Goal: Transaction & Acquisition: Purchase product/service

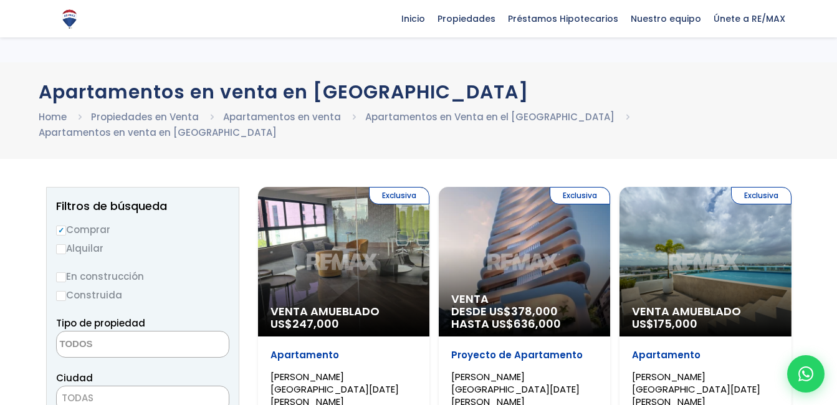
select select
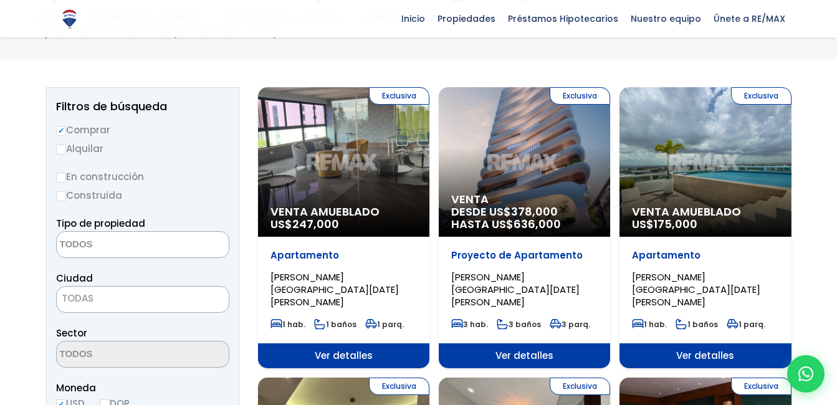
scroll to position [103, 0]
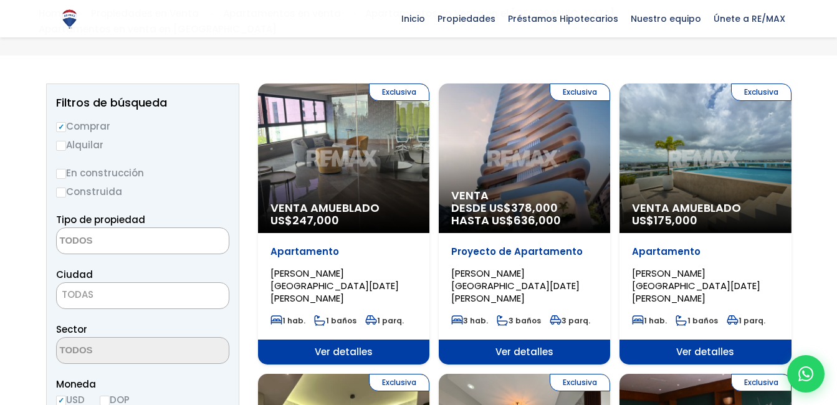
click at [705, 131] on div "Exclusiva Venta Amueblado US$ 175,000" at bounding box center [704, 158] width 171 height 150
click at [683, 212] on span "175,000" at bounding box center [676, 220] width 44 height 16
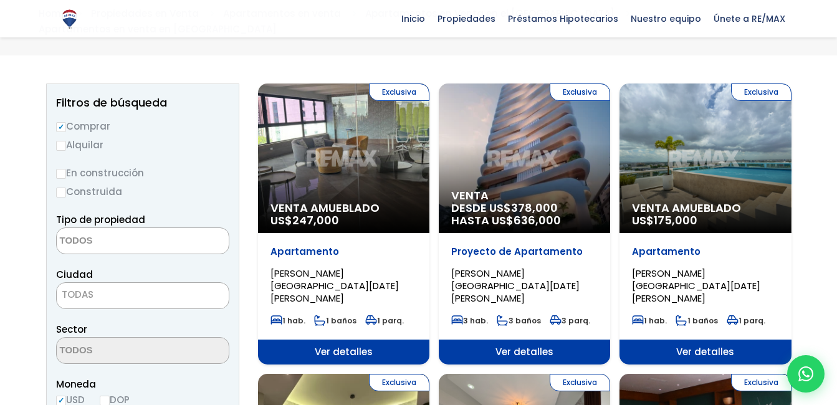
drag, startPoint x: 669, startPoint y: 178, endPoint x: 682, endPoint y: 147, distance: 33.0
click at [682, 147] on div "Exclusiva Venta Amueblado US$ 175,000" at bounding box center [704, 158] width 171 height 150
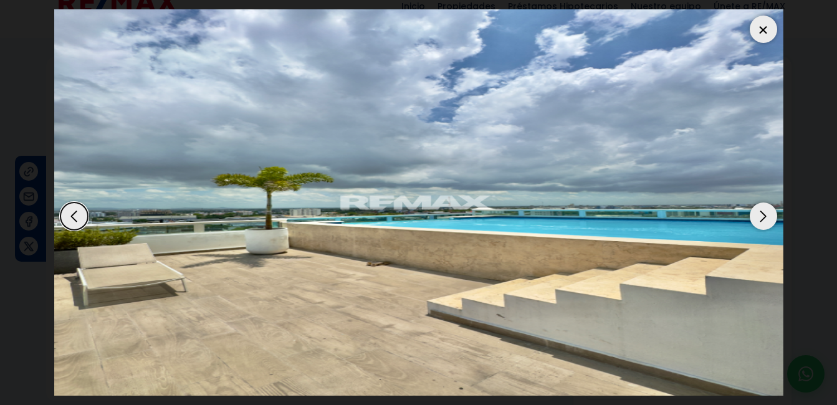
click at [761, 214] on div "Next slide" at bounding box center [763, 215] width 27 height 27
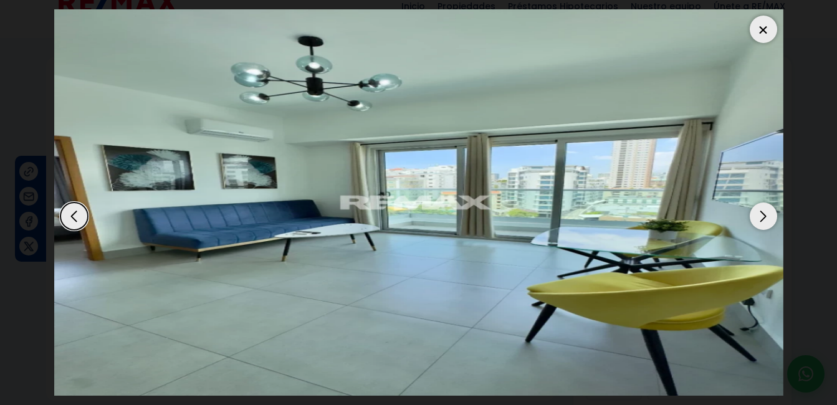
click at [761, 214] on div "Next slide" at bounding box center [763, 215] width 27 height 27
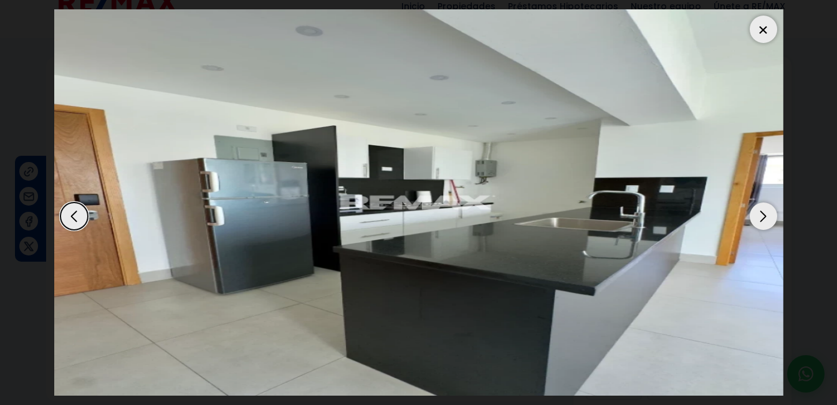
click at [761, 214] on div "Next slide" at bounding box center [763, 215] width 27 height 27
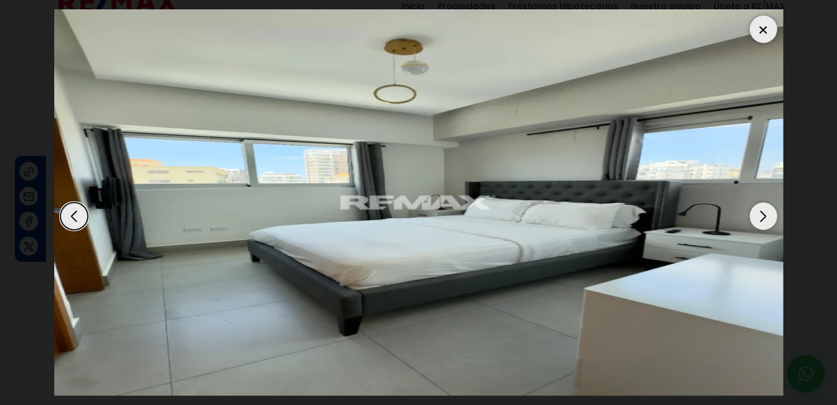
click at [761, 214] on div "Next slide" at bounding box center [763, 215] width 27 height 27
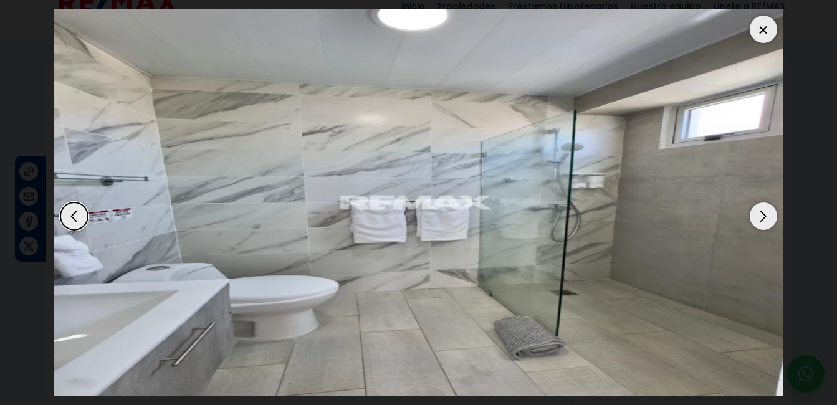
click at [761, 214] on div "Next slide" at bounding box center [763, 215] width 27 height 27
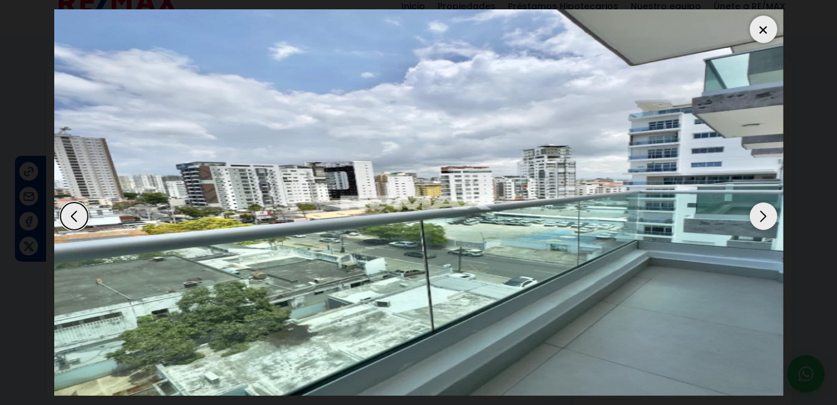
click at [761, 214] on div "Next slide" at bounding box center [763, 215] width 27 height 27
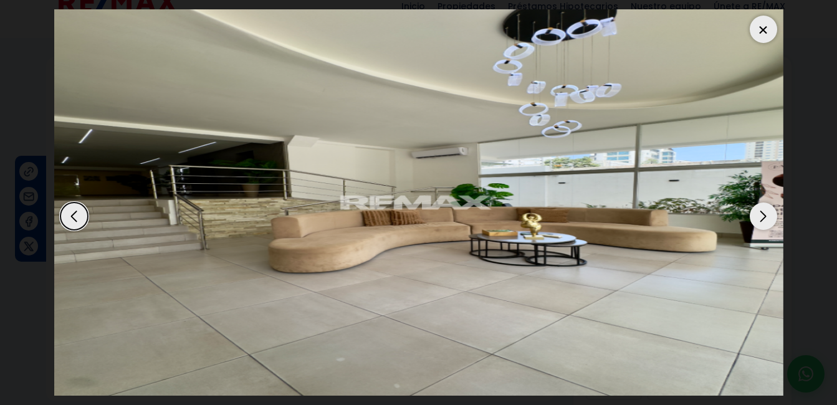
click at [761, 214] on div "Next slide" at bounding box center [763, 215] width 27 height 27
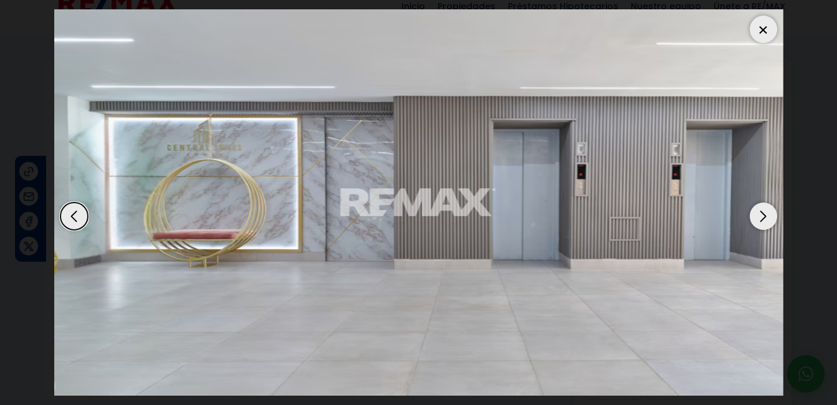
click at [761, 215] on div "Next slide" at bounding box center [763, 215] width 27 height 27
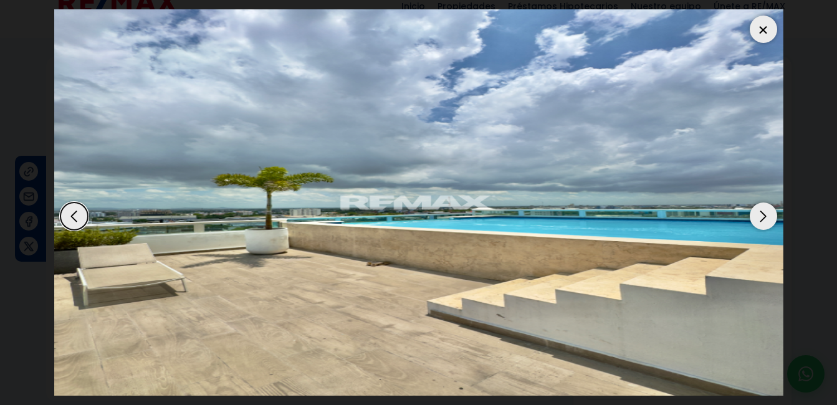
click at [761, 215] on div "Next slide" at bounding box center [763, 215] width 27 height 27
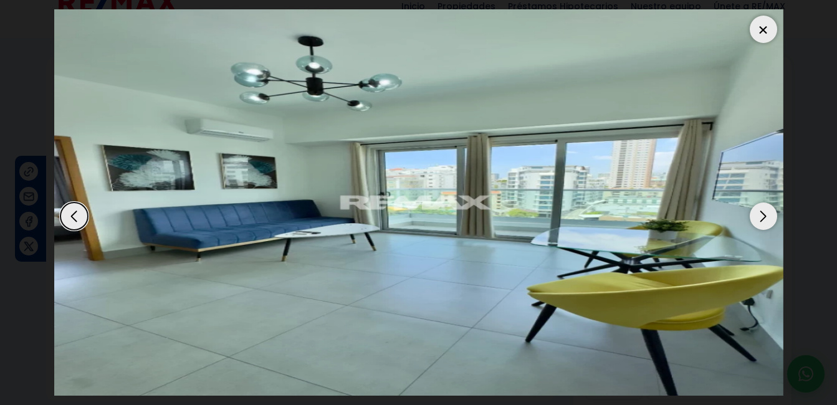
click at [768, 31] on div at bounding box center [763, 29] width 27 height 27
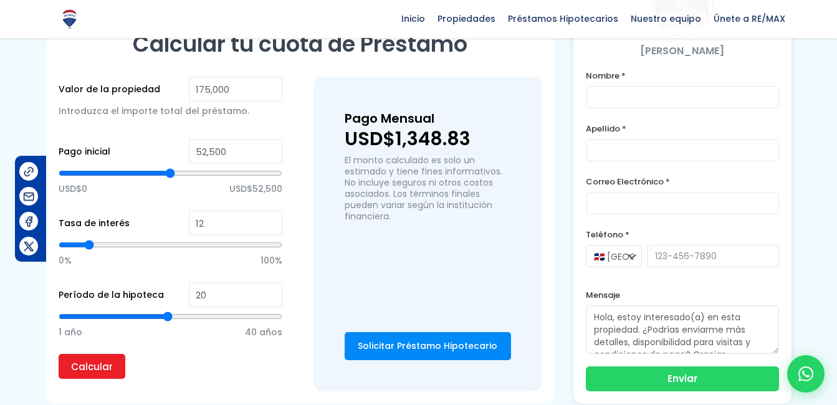
scroll to position [922, 0]
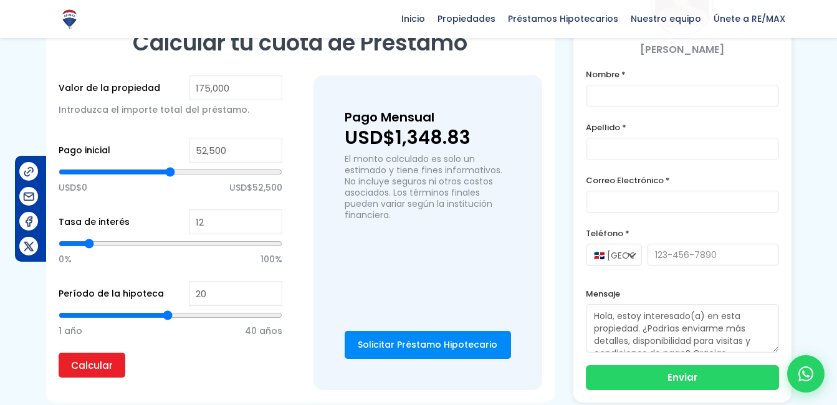
type input "87,934"
type input "87934"
type input "88,444"
type input "88444"
type input "88,954"
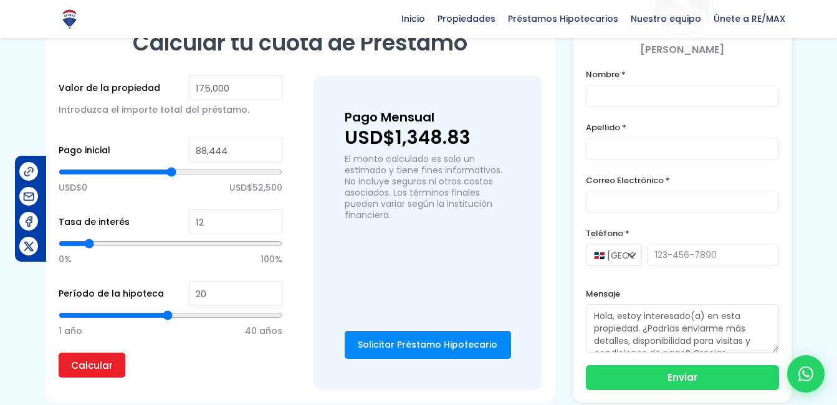
type input "88954"
type input "89,463"
type input "89463"
type input "89,973"
type input "89973"
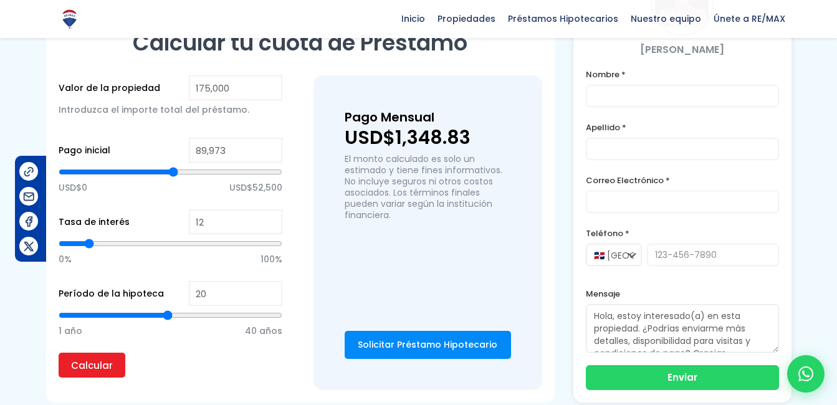
click at [173, 173] on input "range" at bounding box center [171, 172] width 224 height 12
type input "90,483"
type input "90483"
type input "90,993"
type input "90993"
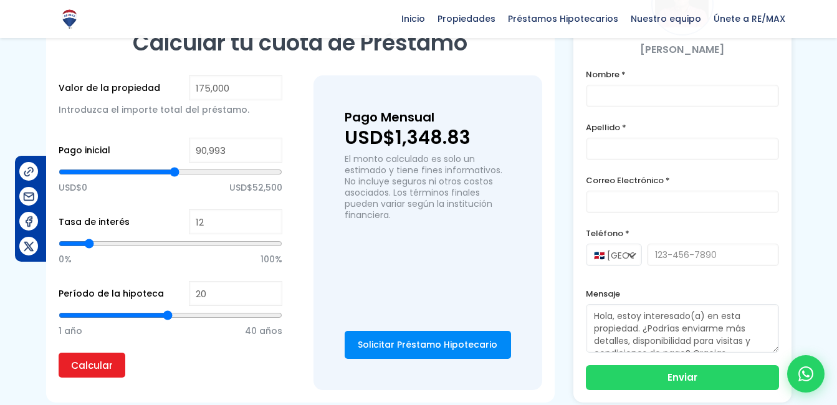
type input "91,502"
type input "91502"
type input "92,012"
type input "92012"
type input "92,522"
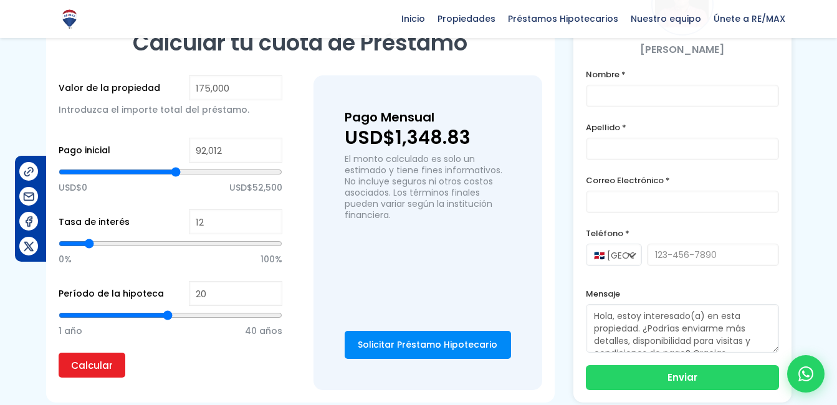
type input "92522"
type input "92,012"
type input "92012"
type input "91,502"
type input "91502"
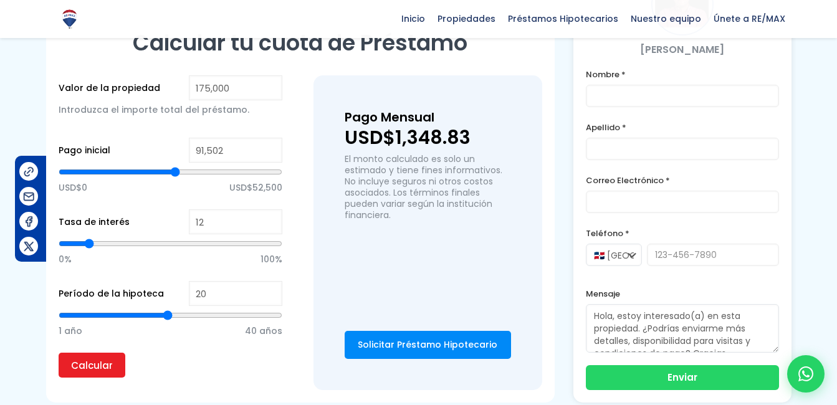
type input "90,993"
type input "90993"
type input "90,483"
type input "90483"
click at [174, 173] on input "range" at bounding box center [171, 172] width 224 height 12
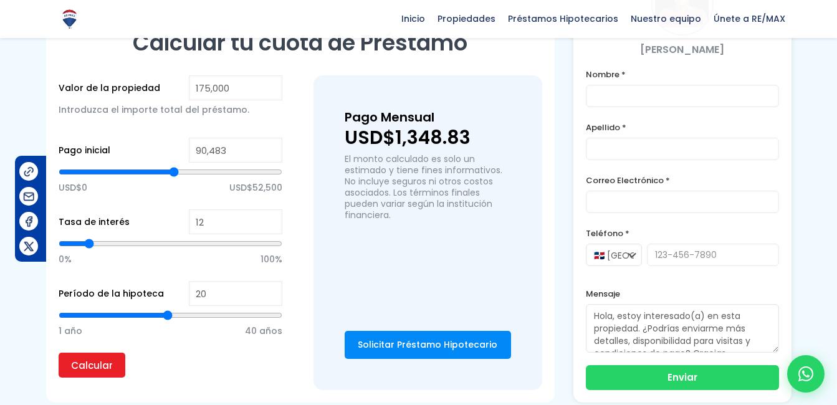
type input "89,973"
type input "89973"
type input "89,463"
type input "89463"
type input "88,954"
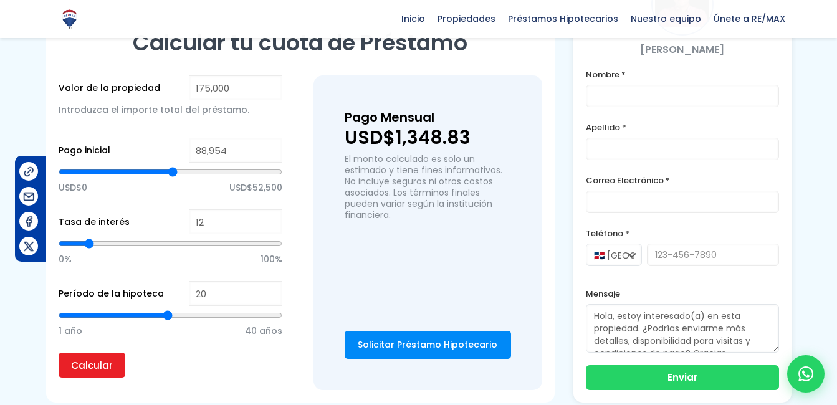
type input "88954"
type input "88,444"
type input "88444"
type input "87,934"
type input "87934"
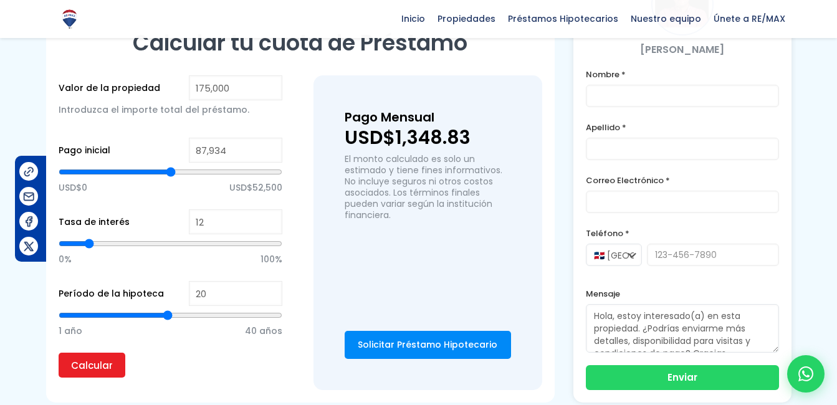
type input "87,424"
type input "87424"
click at [170, 173] on input "range" at bounding box center [171, 172] width 224 height 12
type input "85,385"
type input "85385"
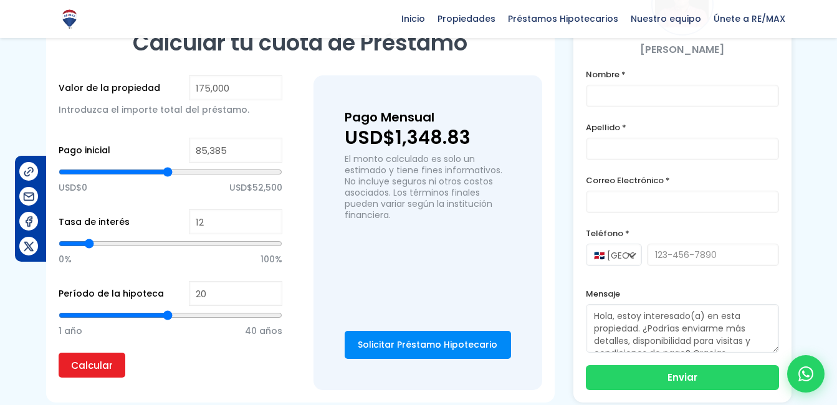
type input "84,876"
type input "84876"
type input "84,366"
type input "84366"
type input "83,856"
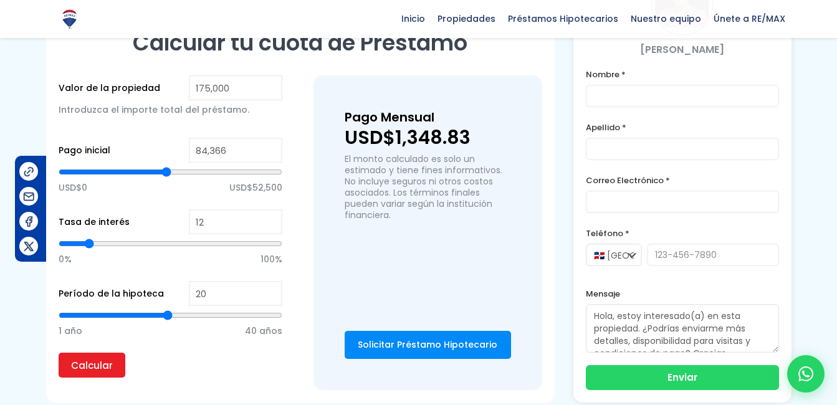
type input "83856"
type input "83,346"
type input "83346"
type input "82,836"
type input "82836"
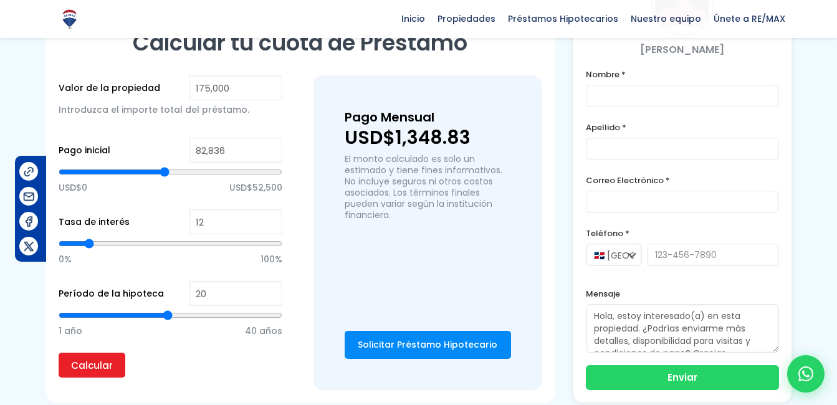
type input "82,327"
type input "82327"
click at [164, 170] on input "range" at bounding box center [171, 172] width 224 height 12
type input "81,817"
type input "81817"
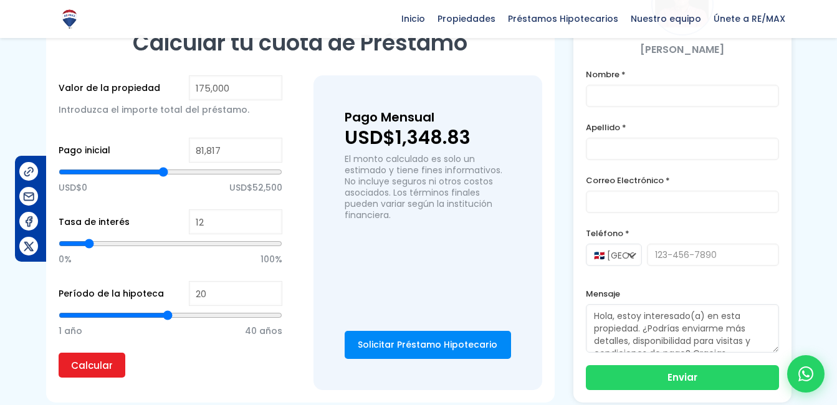
type input "81,307"
type input "81307"
type input "80,797"
type input "80797"
type input "80,288"
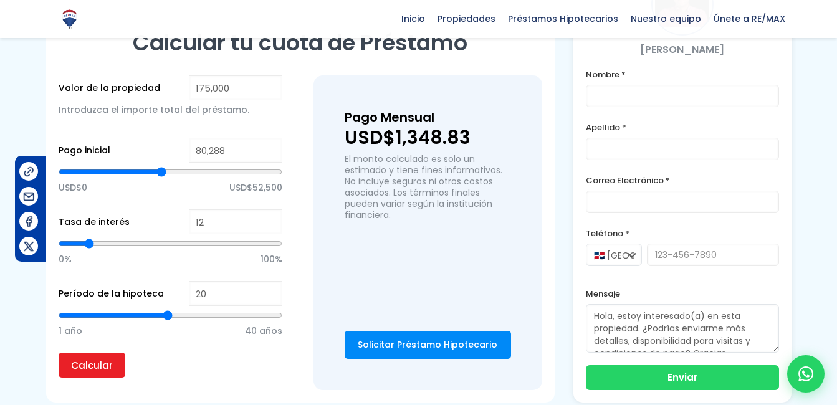
type input "80288"
click at [161, 170] on input "range" at bounding box center [171, 172] width 224 height 12
click at [101, 359] on input "Calcular" at bounding box center [92, 365] width 67 height 25
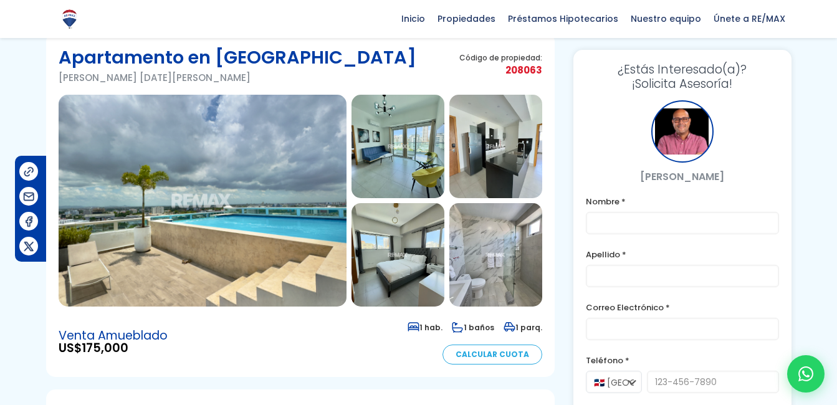
scroll to position [24, 0]
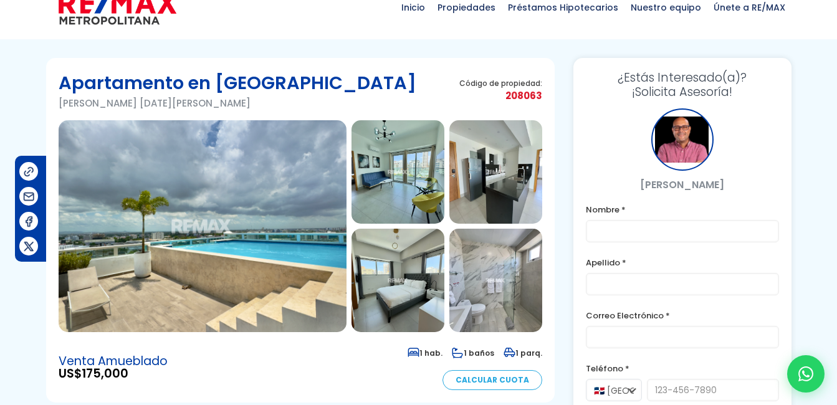
click at [489, 302] on img at bounding box center [495, 280] width 93 height 103
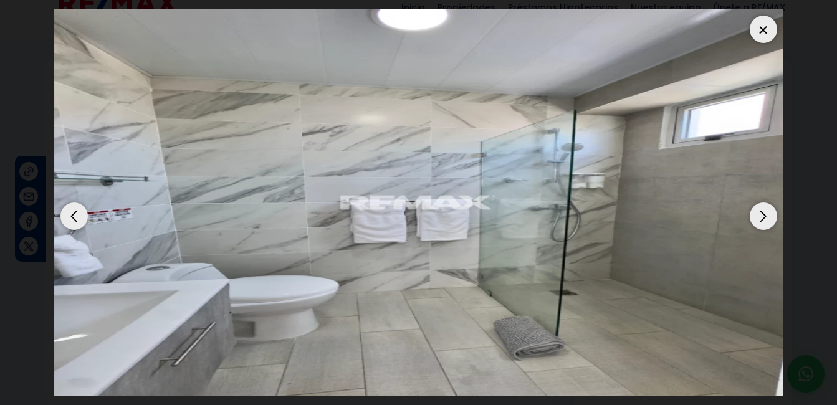
click at [767, 217] on div "Next slide" at bounding box center [763, 215] width 27 height 27
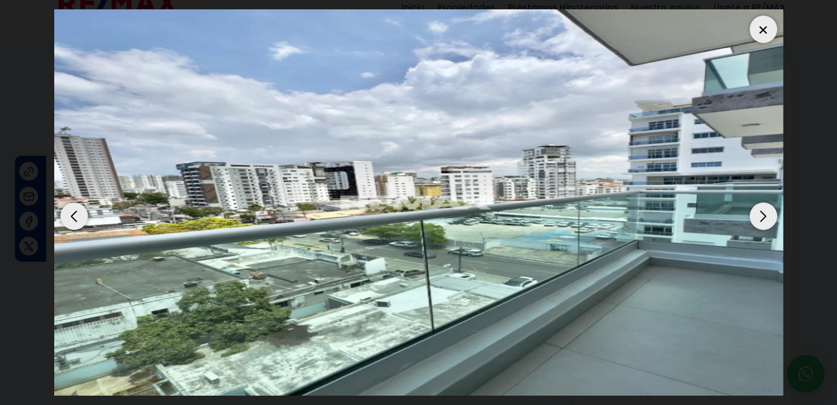
click at [767, 217] on div "Next slide" at bounding box center [763, 215] width 27 height 27
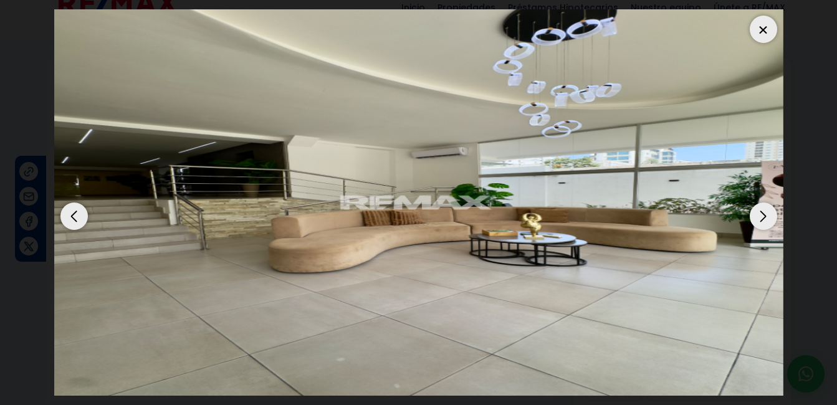
click at [767, 217] on div "Next slide" at bounding box center [763, 215] width 27 height 27
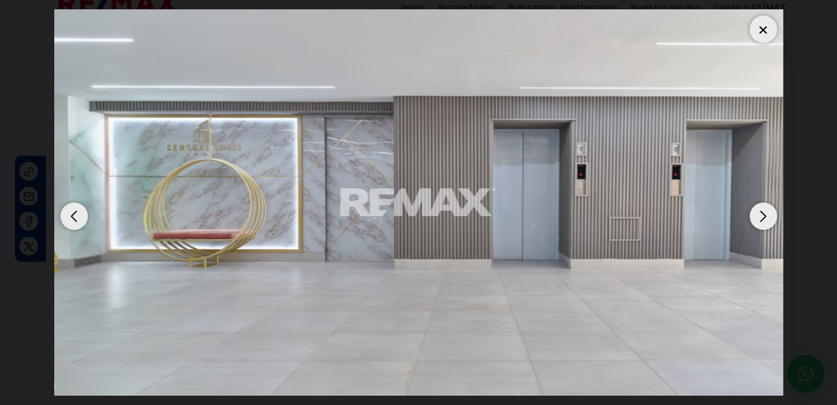
click at [767, 217] on div "Next slide" at bounding box center [763, 215] width 27 height 27
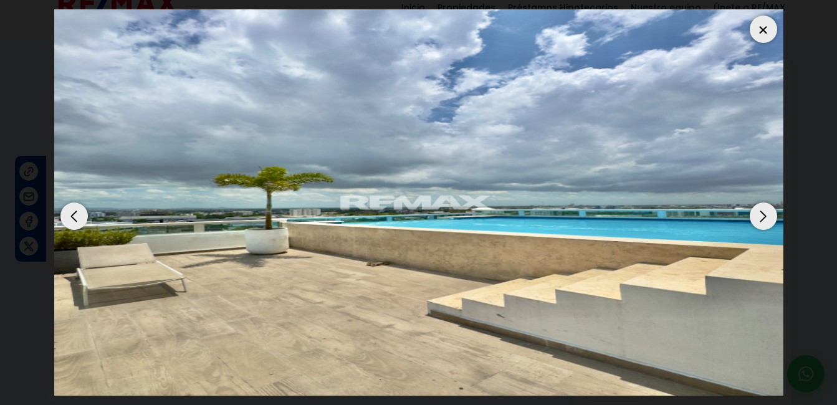
click at [767, 217] on div "Next slide" at bounding box center [763, 215] width 27 height 27
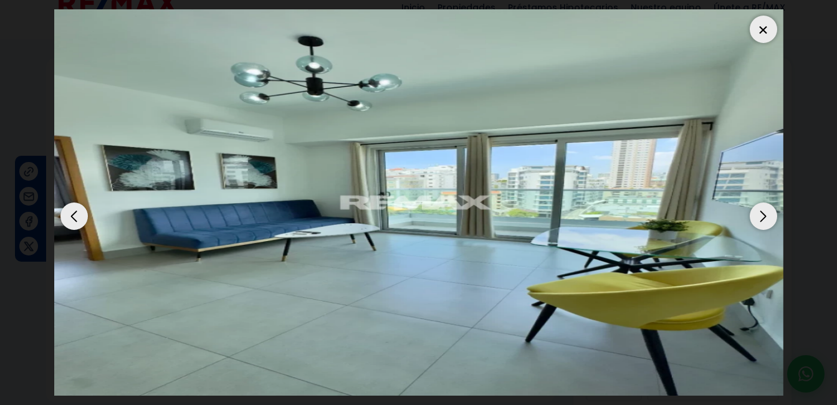
click at [767, 217] on div "Next slide" at bounding box center [763, 215] width 27 height 27
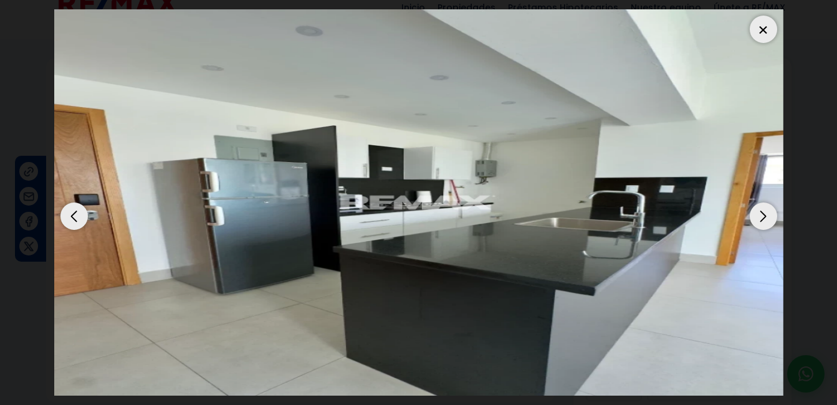
click at [767, 217] on div "Next slide" at bounding box center [763, 215] width 27 height 27
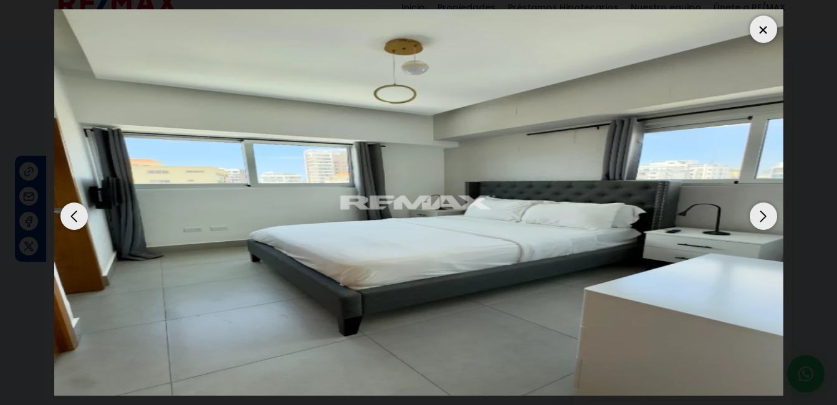
click at [759, 221] on div "Next slide" at bounding box center [763, 215] width 27 height 27
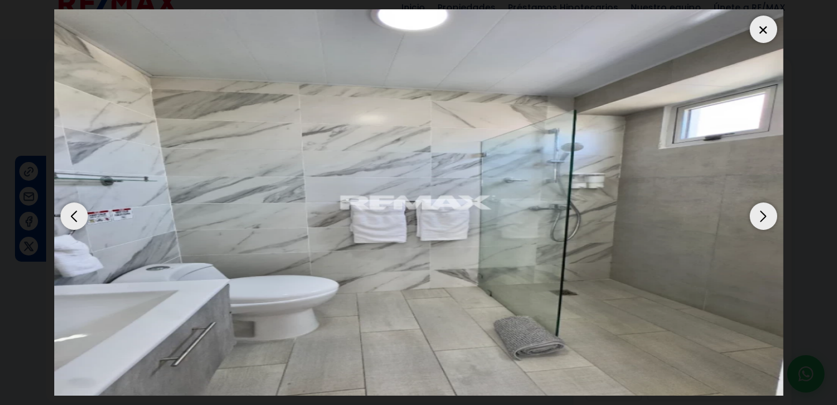
click at [759, 221] on div "Next slide" at bounding box center [763, 215] width 27 height 27
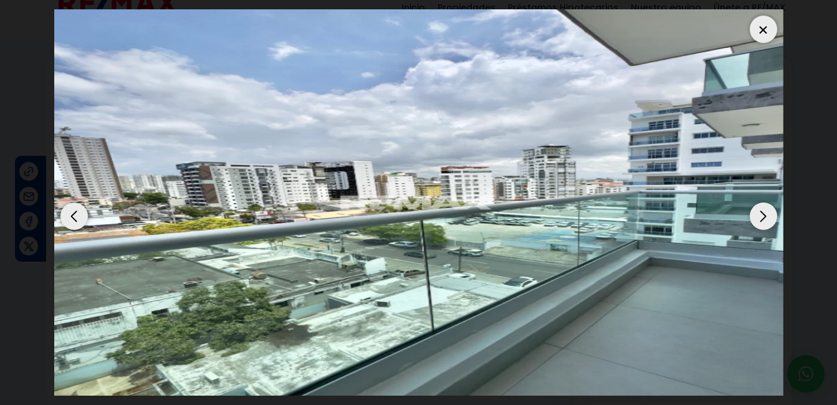
click at [770, 22] on div at bounding box center [763, 29] width 27 height 27
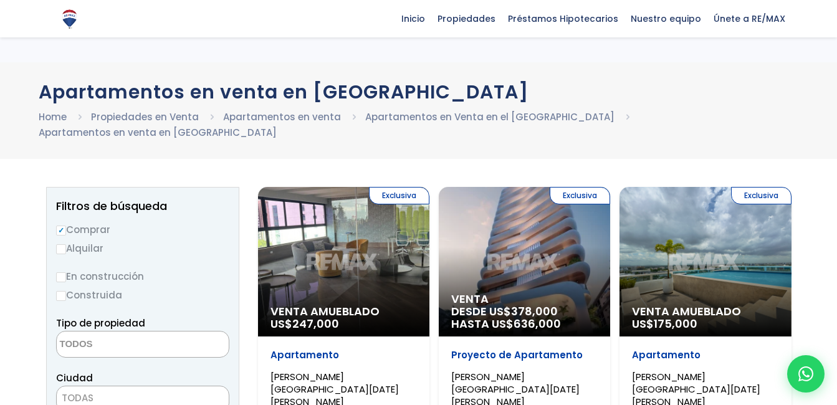
select select
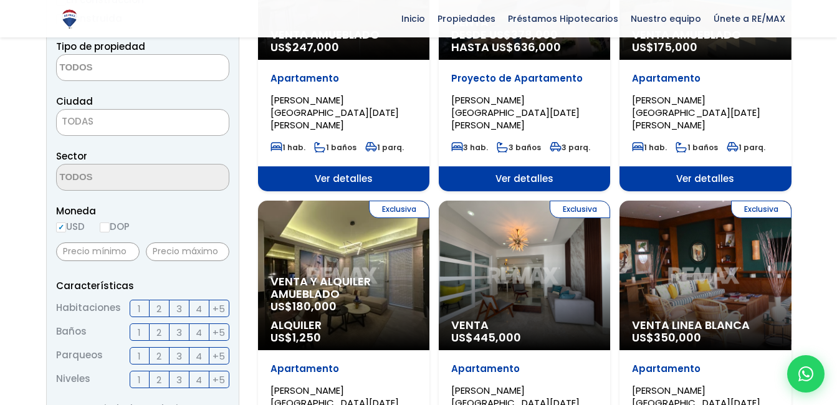
scroll to position [318, 0]
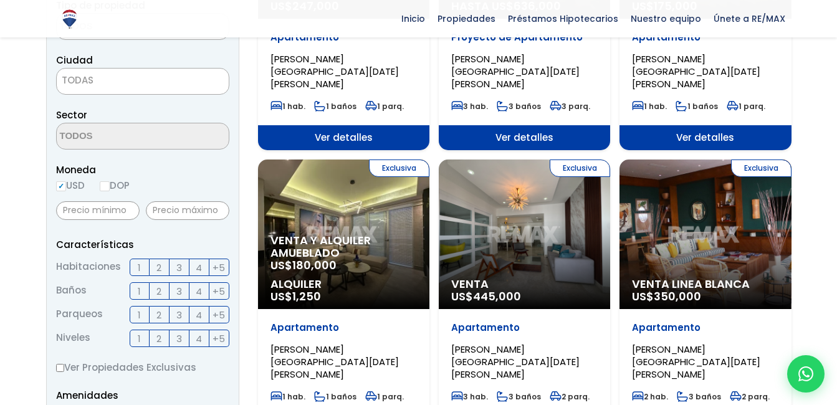
click at [157, 260] on span "2" at bounding box center [158, 268] width 5 height 16
click at [0, 0] on input "2" at bounding box center [0, 0] width 0 height 0
click at [62, 364] on input "Ver Propiedades Exclusivas" at bounding box center [60, 368] width 8 height 8
checkbox input "true"
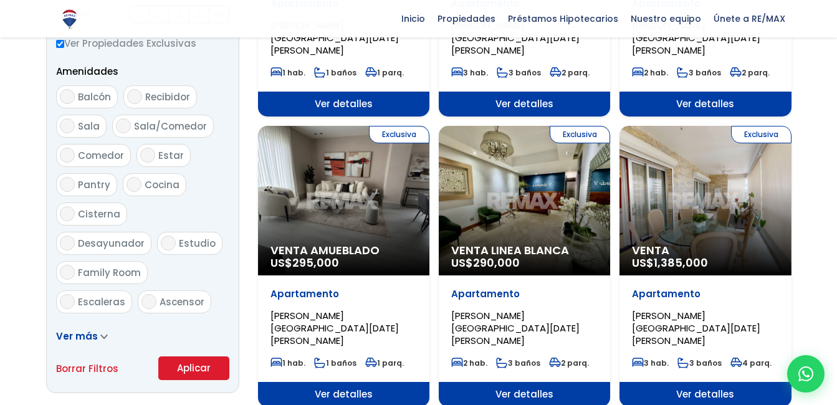
scroll to position [667, 0]
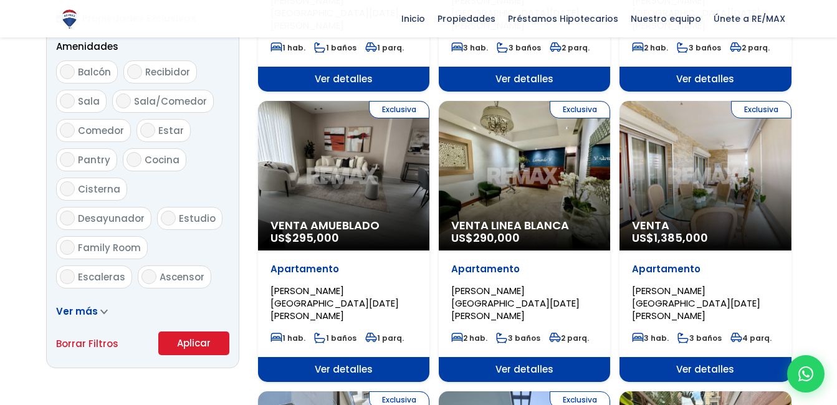
click at [216, 331] on button "Aplicar" at bounding box center [193, 343] width 71 height 24
click at [198, 331] on button "Aplicar" at bounding box center [193, 343] width 71 height 24
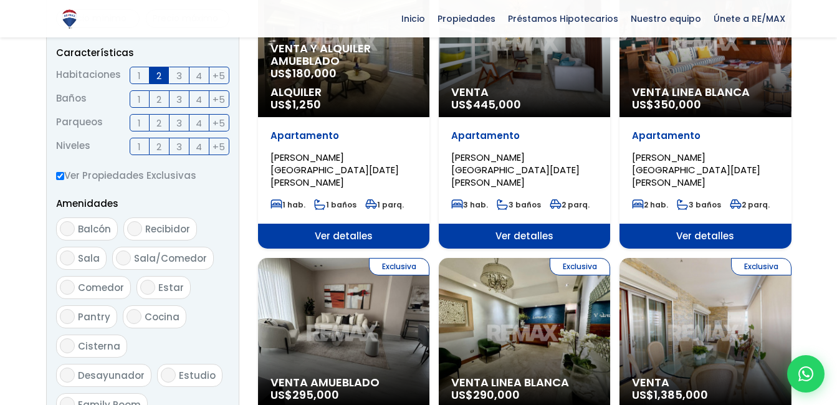
scroll to position [410, 0]
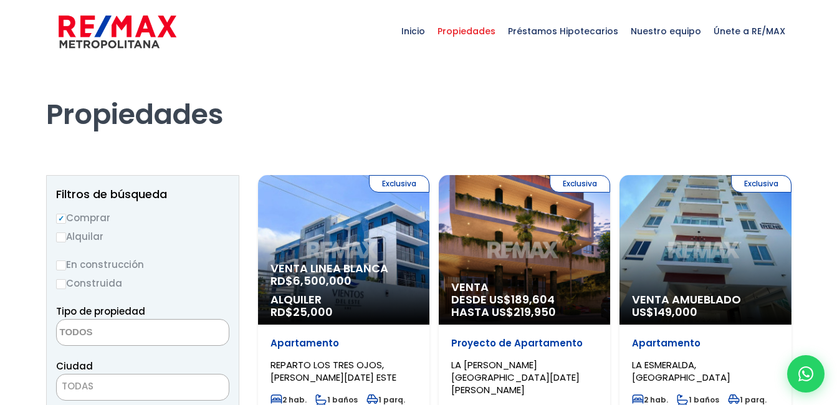
select select
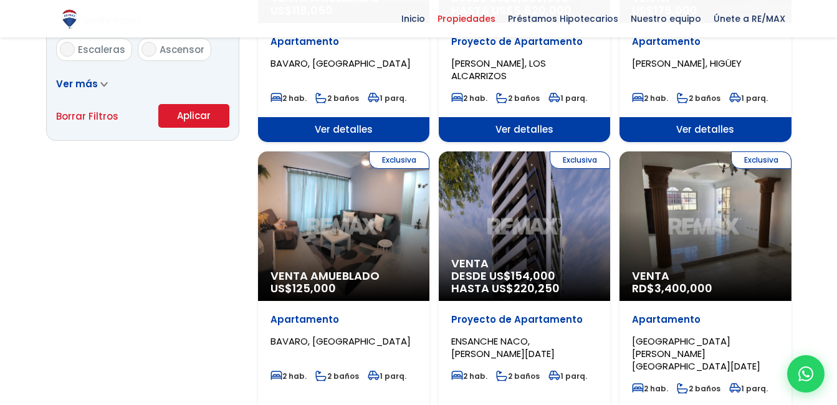
scroll to position [893, 0]
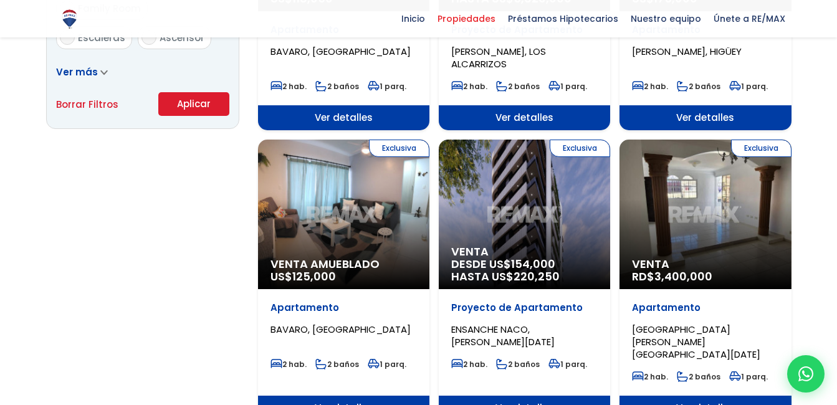
click at [540, 219] on div "Exclusiva Venta DESDE US$ 154,000 HASTA US$ 220,250" at bounding box center [524, 215] width 171 height 150
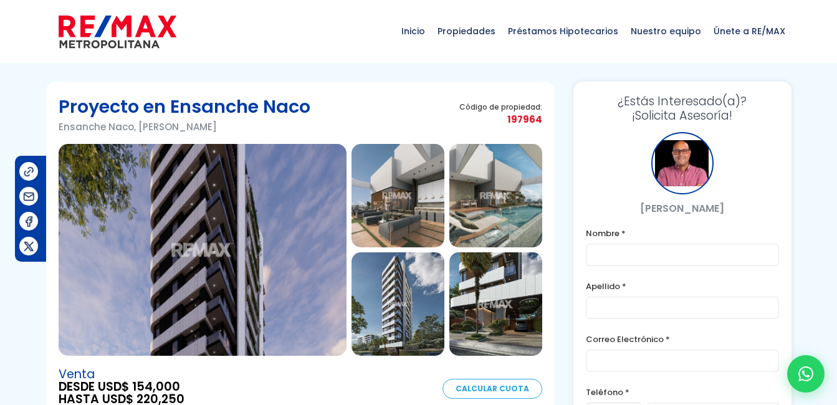
click at [505, 211] on img at bounding box center [495, 195] width 93 height 103
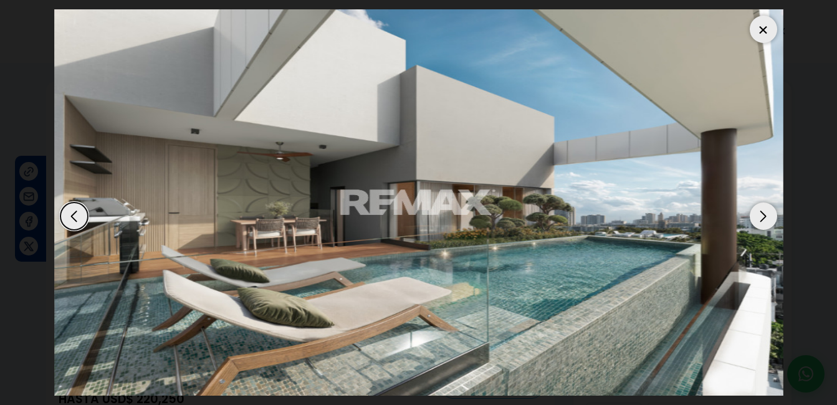
click at [756, 217] on div "Next slide" at bounding box center [763, 215] width 27 height 27
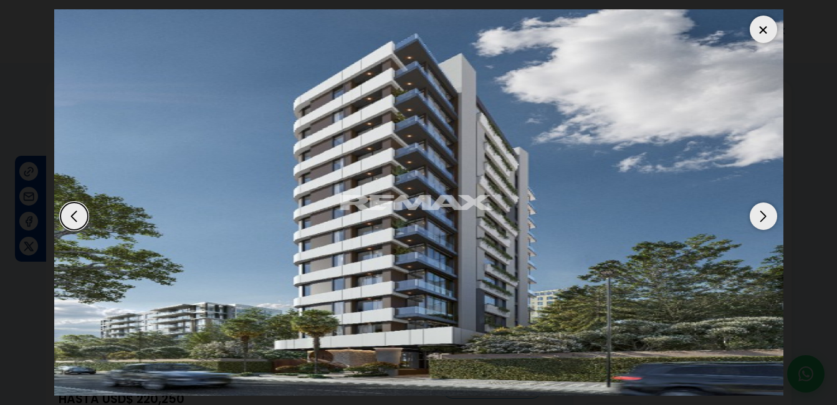
click at [755, 217] on div "Next slide" at bounding box center [763, 215] width 27 height 27
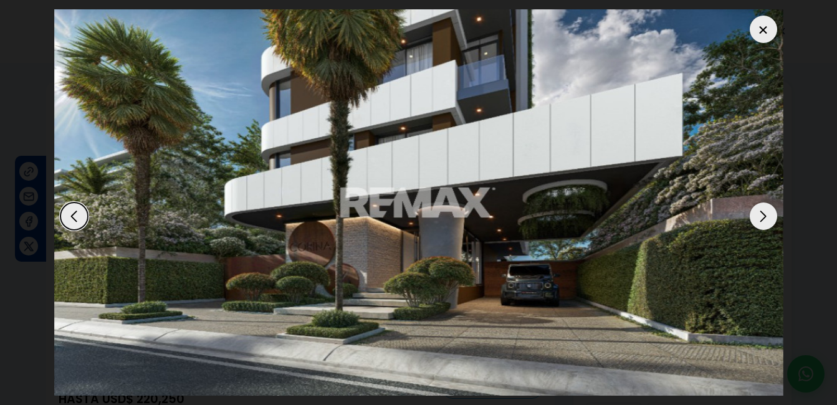
click at [755, 217] on div "Next slide" at bounding box center [763, 215] width 27 height 27
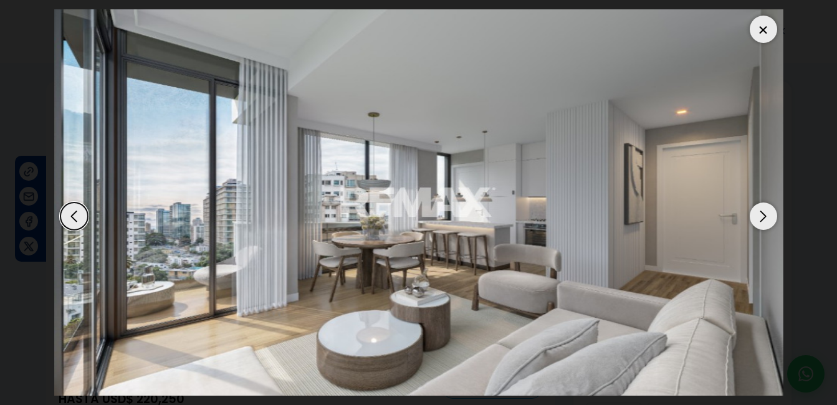
click at [755, 217] on div "Next slide" at bounding box center [763, 215] width 27 height 27
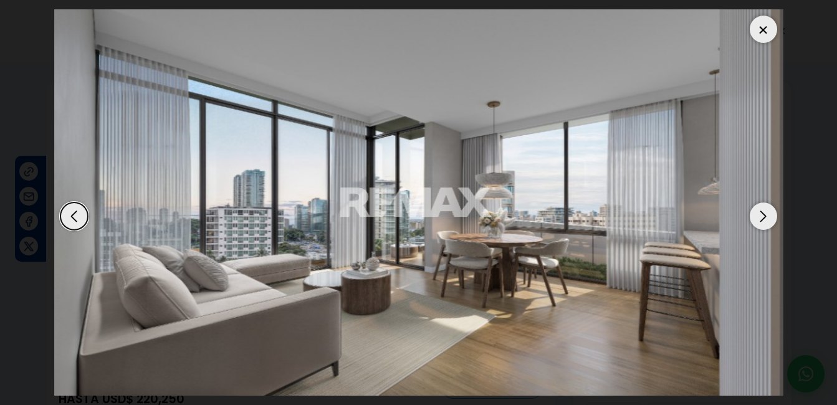
click at [773, 32] on div at bounding box center [763, 29] width 27 height 27
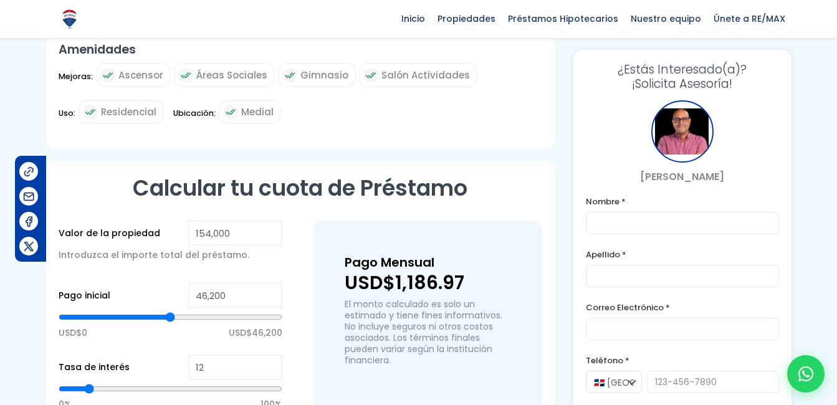
scroll to position [564, 0]
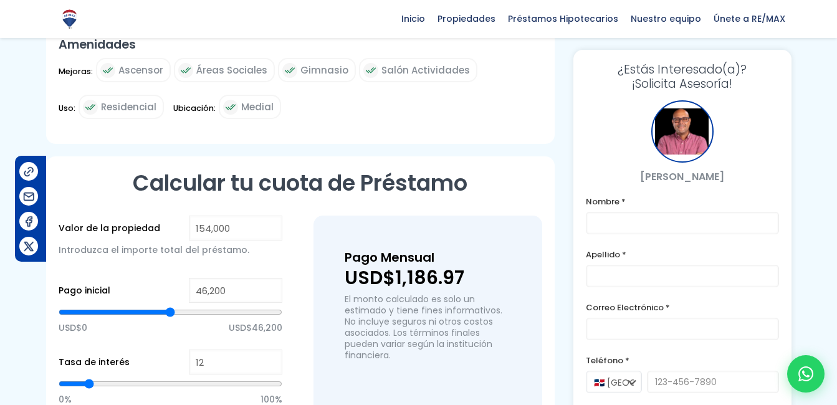
click at [237, 240] on p "Introduzca el importe total del préstamo." at bounding box center [171, 249] width 224 height 19
drag, startPoint x: 232, startPoint y: 215, endPoint x: 182, endPoint y: 211, distance: 50.0
click at [182, 216] on div "Valor de la propiedad 154,000 Introduzca el importe total del préstamo." at bounding box center [171, 244] width 224 height 56
type input "2"
type input "0"
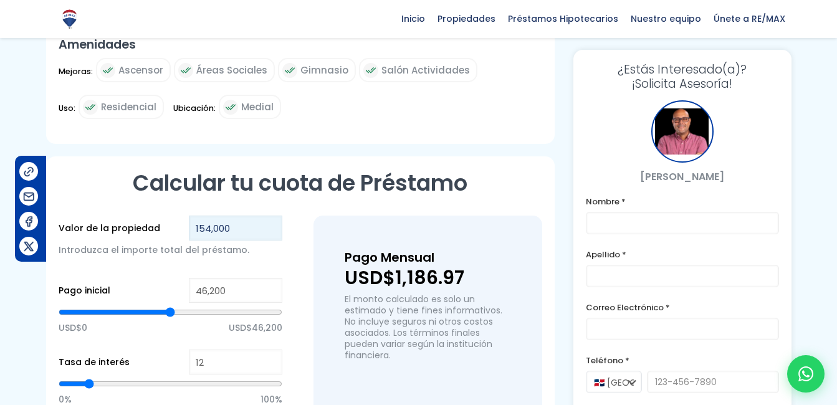
type input "0"
type input "220,000"
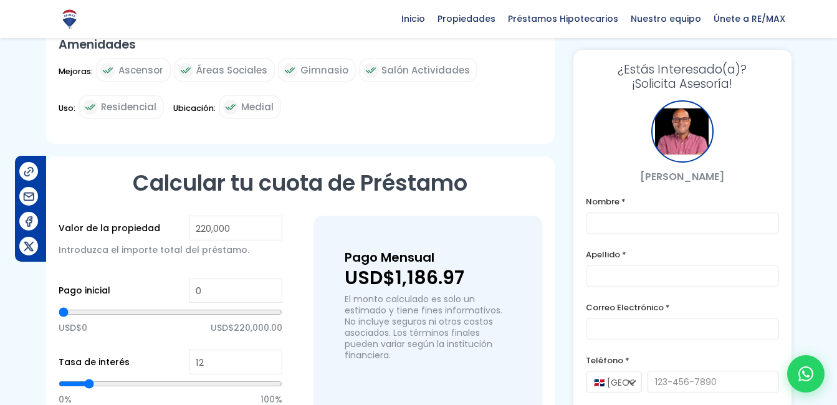
type input "46,461"
type input "46461"
type input "51,588"
type input "51588"
type input "54,792"
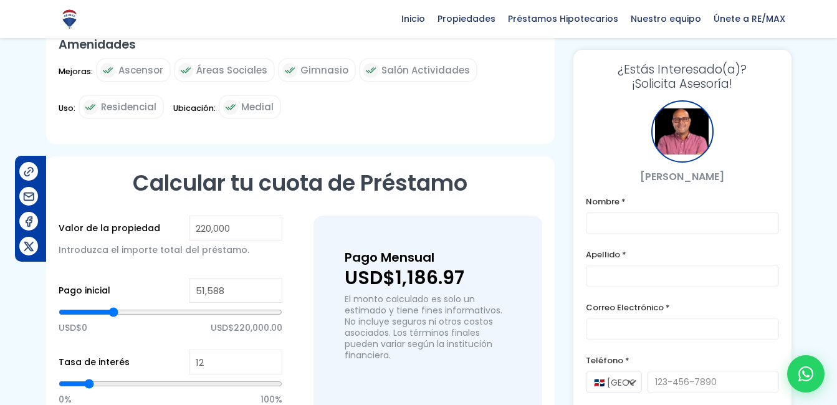
type input "54792"
type input "59,919"
type input "59919"
type input "62,482"
type input "62482"
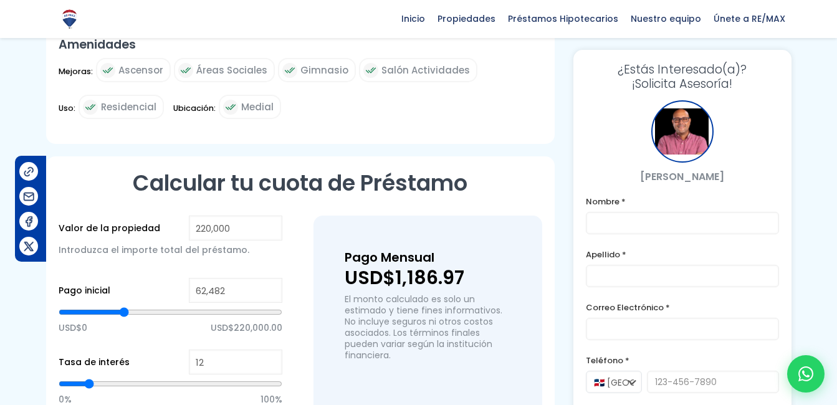
type input "65,046"
type input "65046"
type input "67,609"
type input "67609"
type input "68,250"
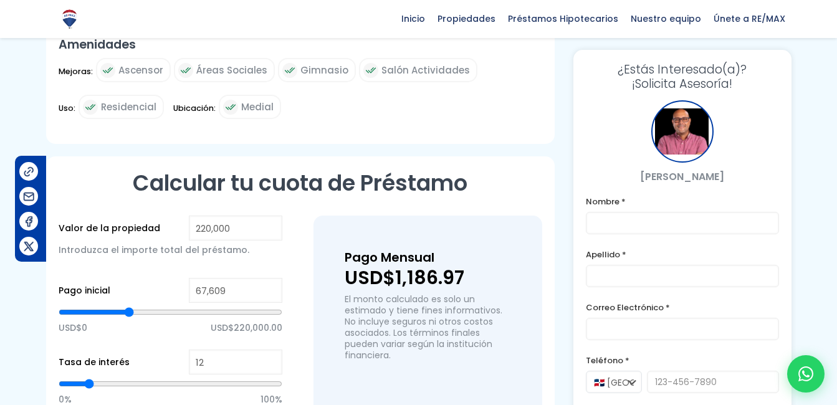
type input "68250"
type input "68,891"
type input "68891"
type input "69,532"
type input "69532"
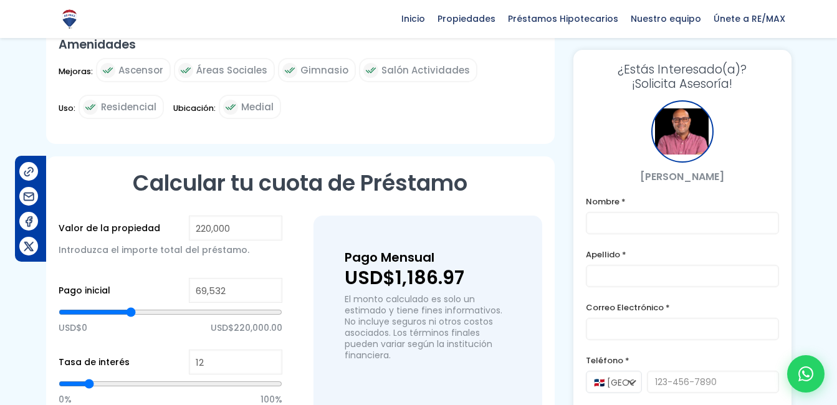
type input "70,173"
type input "70173"
type input "71,454"
type input "71454"
type input "72,736"
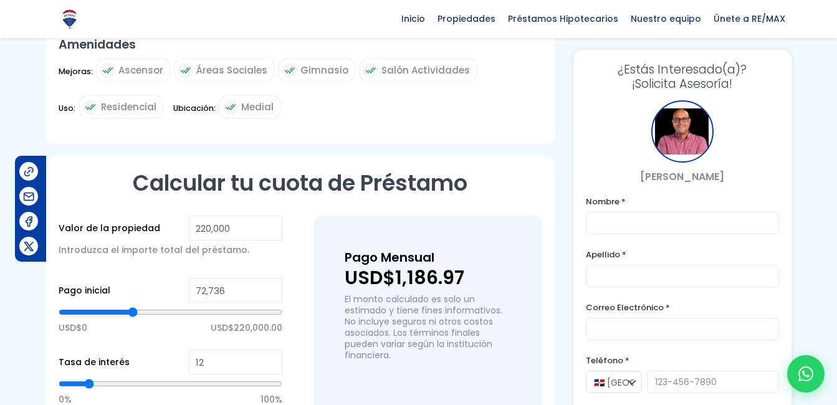
type input "72736"
type input "73,377"
type input "73377"
type input "74,018"
type input "74018"
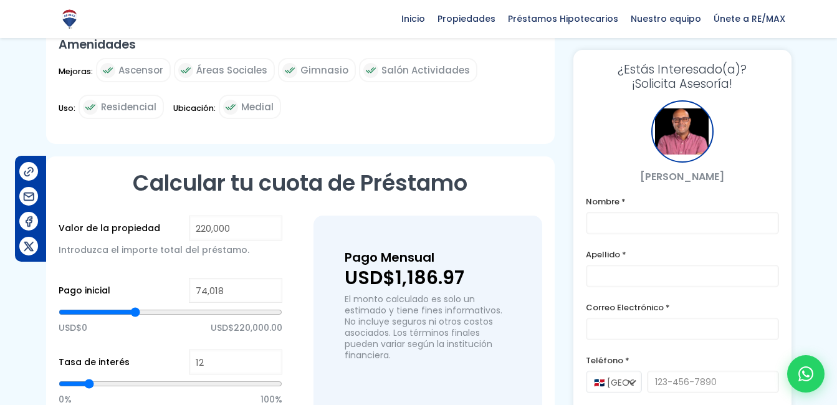
type input "74,658"
type input "74658"
type input "75,299"
type input "75299"
type input "75,940"
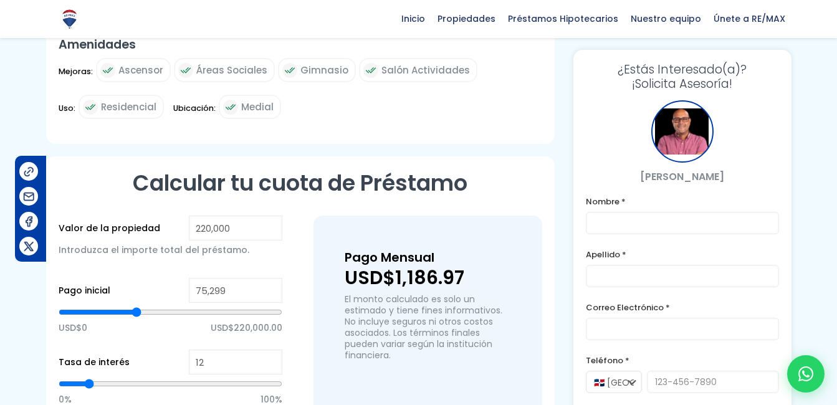
type input "75940"
type input "76,581"
type input "76581"
type input "77,863"
type input "77863"
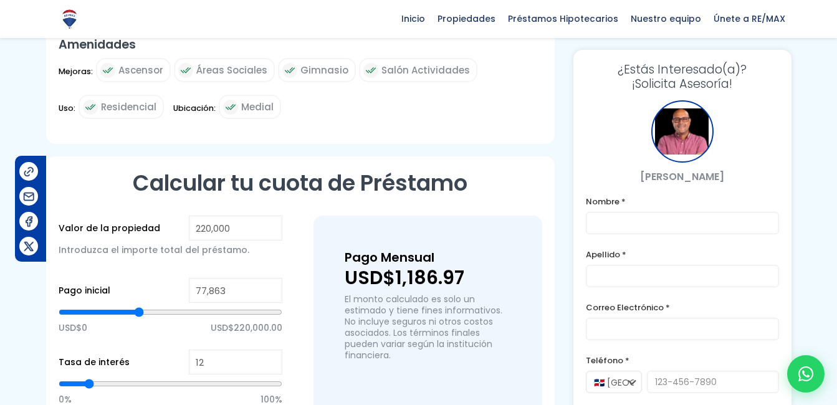
type input "78,503"
type input "78503"
type input "79,785"
type input "79785"
type input "80,426"
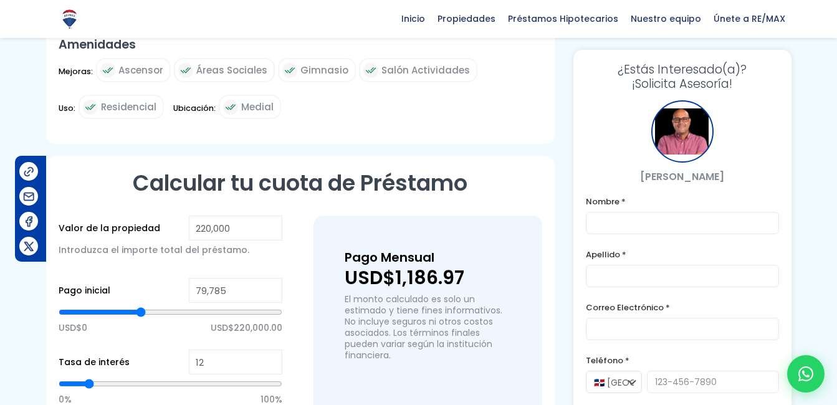
type input "80426"
type input "81,067"
drag, startPoint x: 66, startPoint y: 295, endPoint x: 142, endPoint y: 305, distance: 76.6
click at [142, 306] on input "range" at bounding box center [171, 312] width 224 height 12
type input "81066"
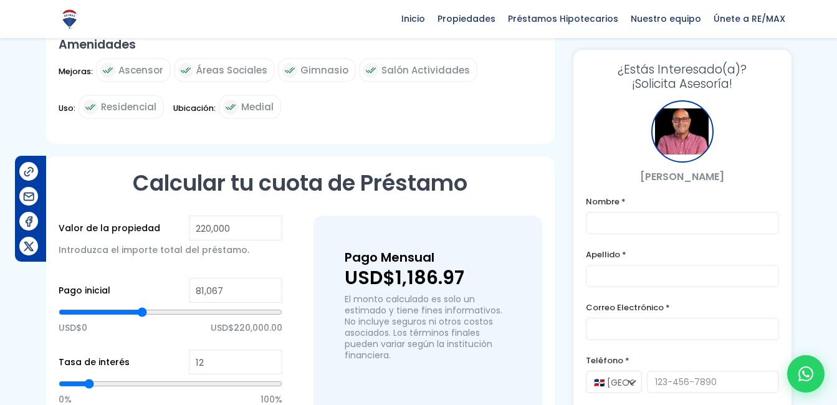
type input "81,066"
type input "81065"
type input "81,065"
click at [508, 363] on div "Pago Mensual USD$1,186.97 El monto calculado es solo un estimado y tiene fines …" at bounding box center [428, 327] width 166 height 160
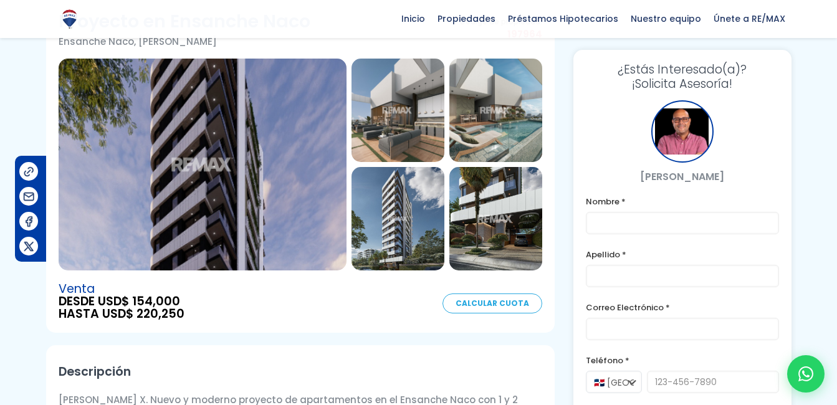
scroll to position [80, 0]
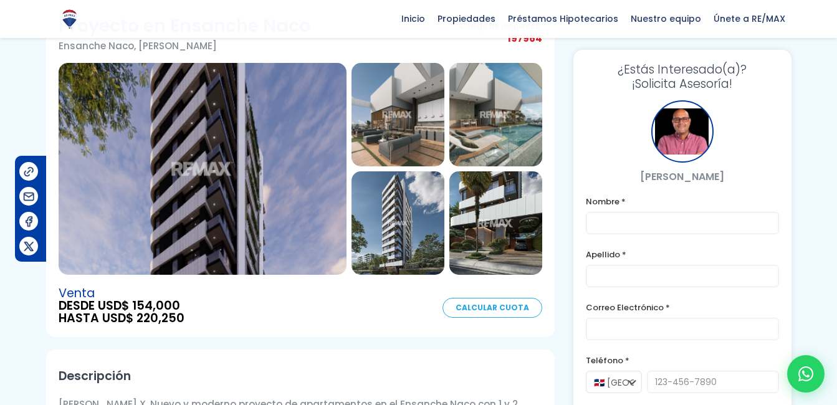
click at [430, 125] on img at bounding box center [397, 114] width 93 height 103
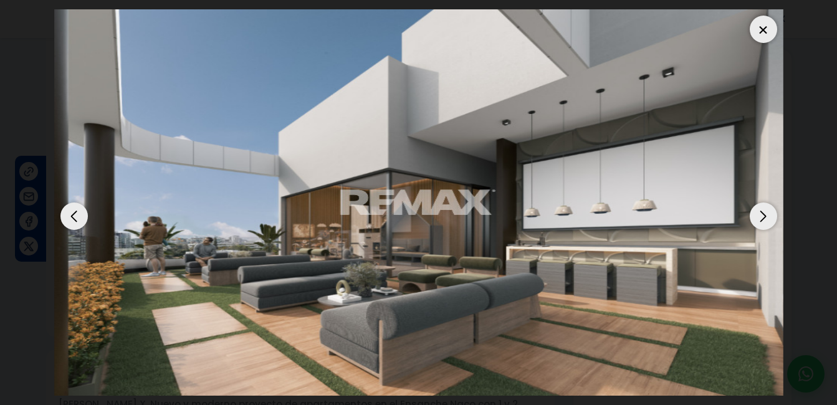
click at [758, 219] on div "Next slide" at bounding box center [763, 215] width 27 height 27
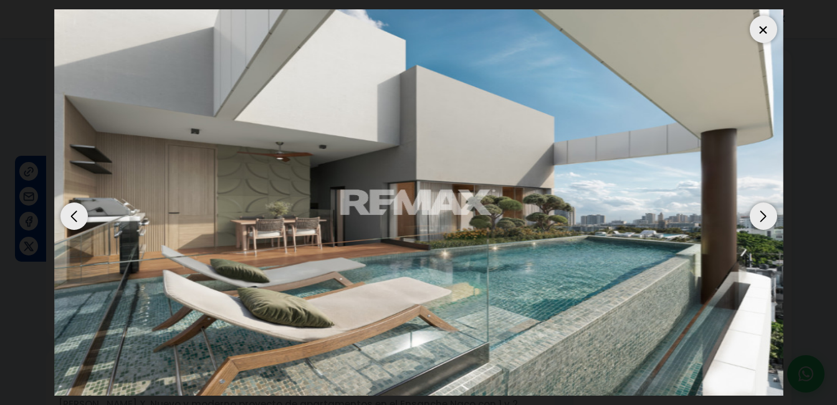
click at [758, 219] on div "Next slide" at bounding box center [763, 215] width 27 height 27
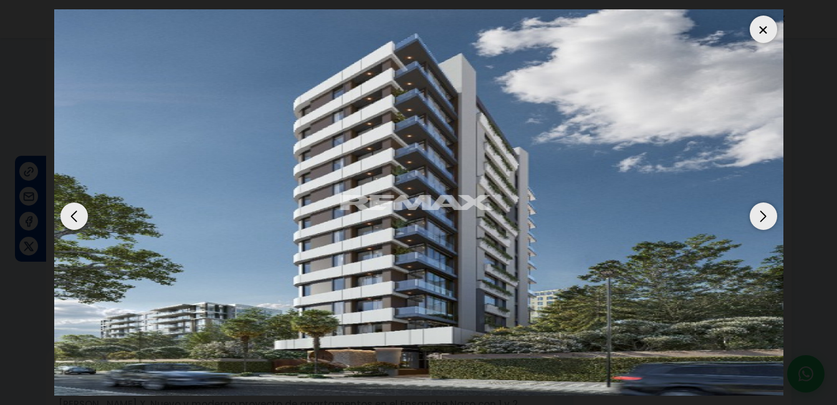
click at [758, 219] on div "Next slide" at bounding box center [763, 215] width 27 height 27
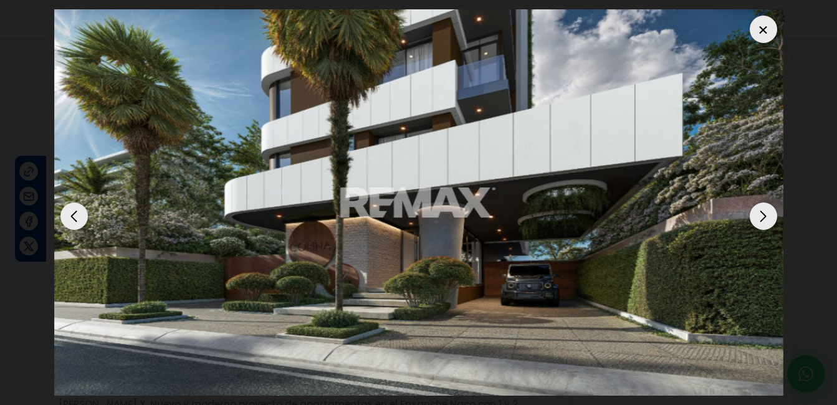
click at [758, 219] on div "Next slide" at bounding box center [763, 215] width 27 height 27
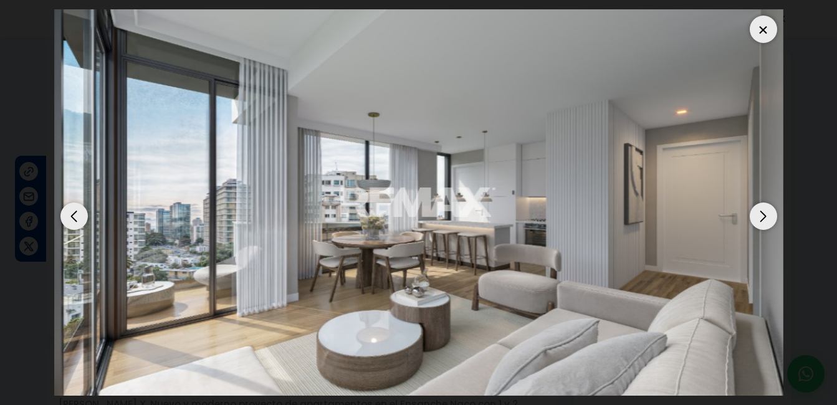
click at [758, 219] on div "Next slide" at bounding box center [763, 215] width 27 height 27
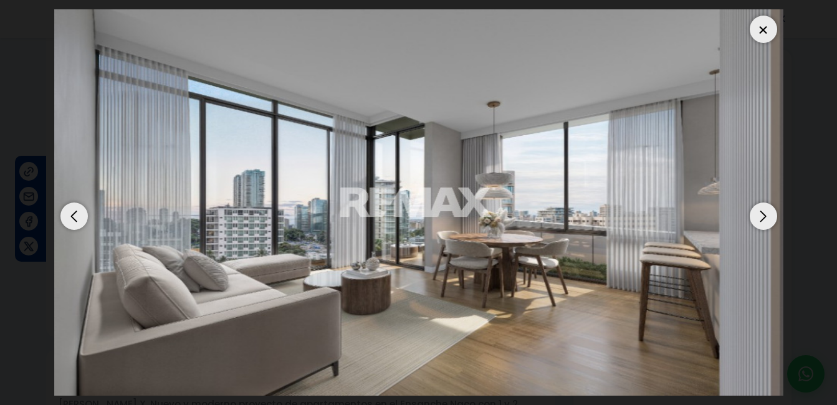
click at [758, 219] on div "Next slide" at bounding box center [763, 215] width 27 height 27
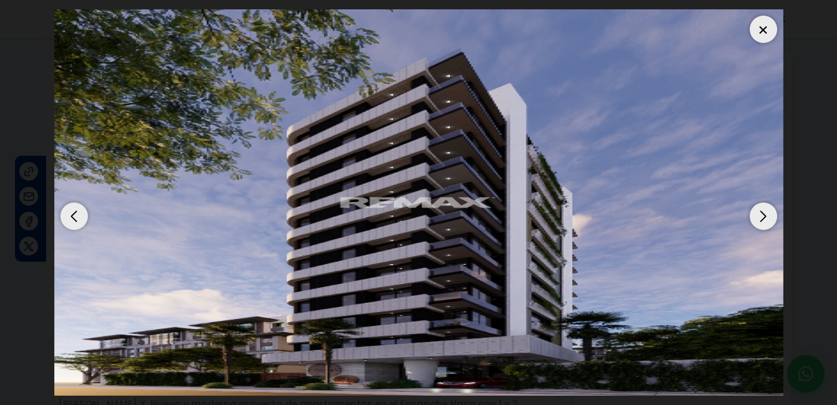
click at [759, 32] on div at bounding box center [763, 29] width 27 height 27
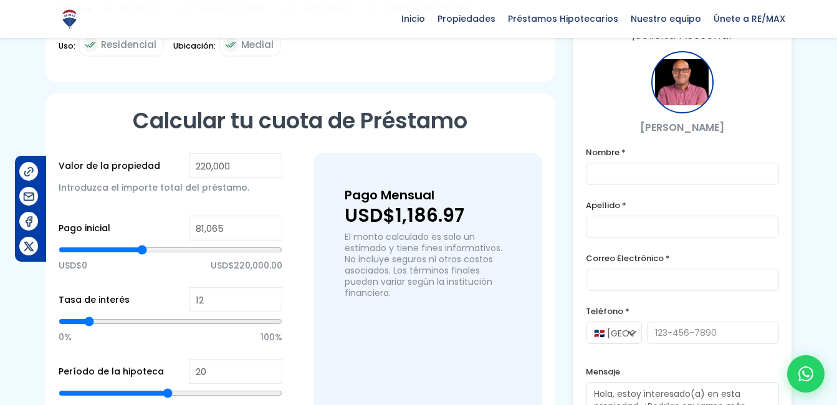
scroll to position [651, 0]
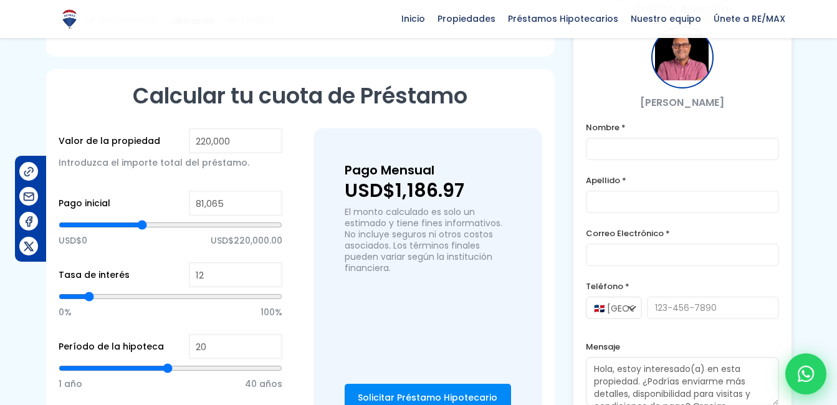
click at [809, 379] on icon at bounding box center [805, 374] width 16 height 16
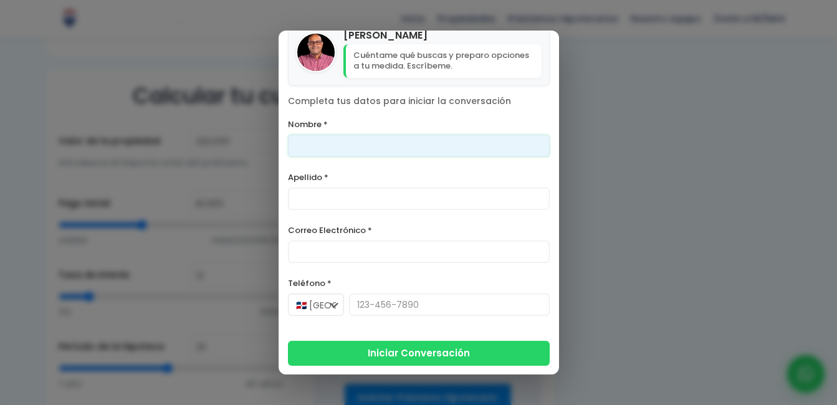
scroll to position [0, 0]
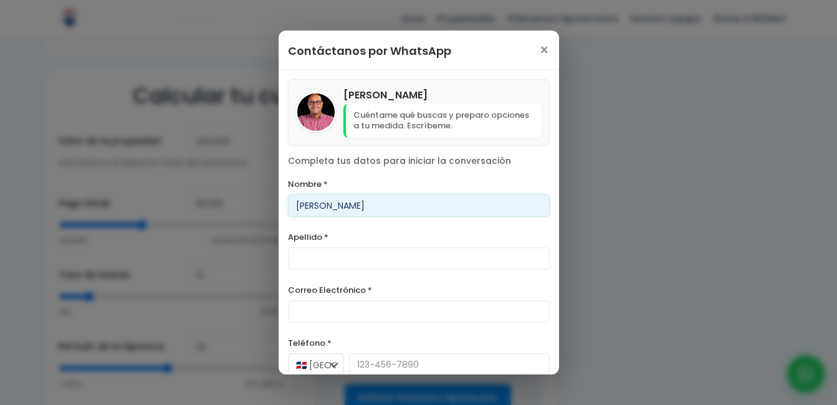
type input "[PERSON_NAME]"
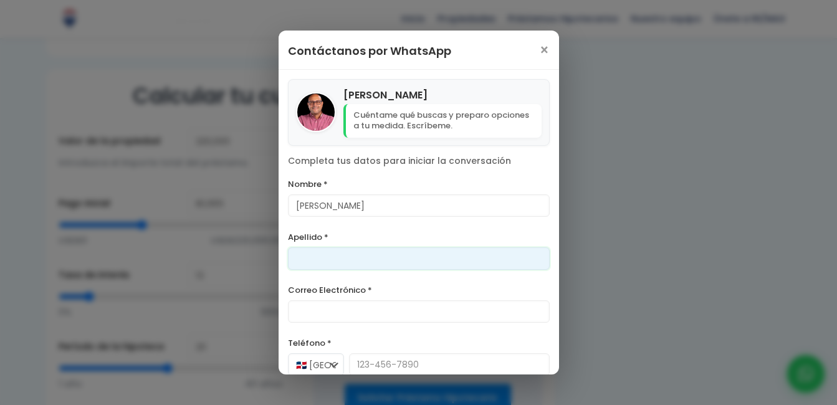
type input "DE [DEMOGRAPHIC_DATA]"
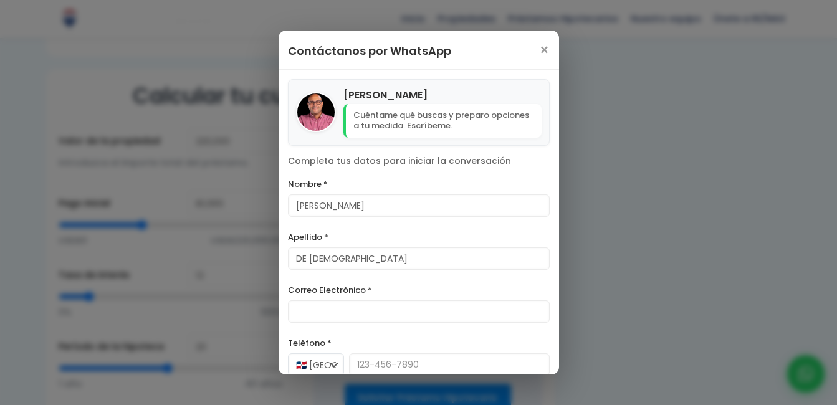
type input "[EMAIL_ADDRESS][DOMAIN_NAME]"
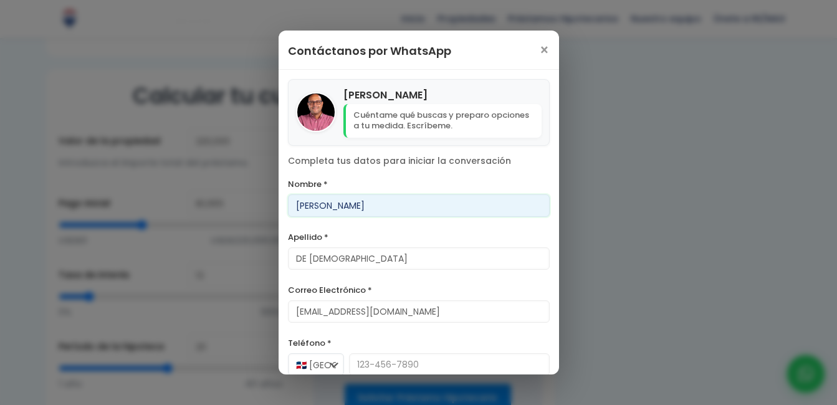
type input "[PERSON_NAME]"
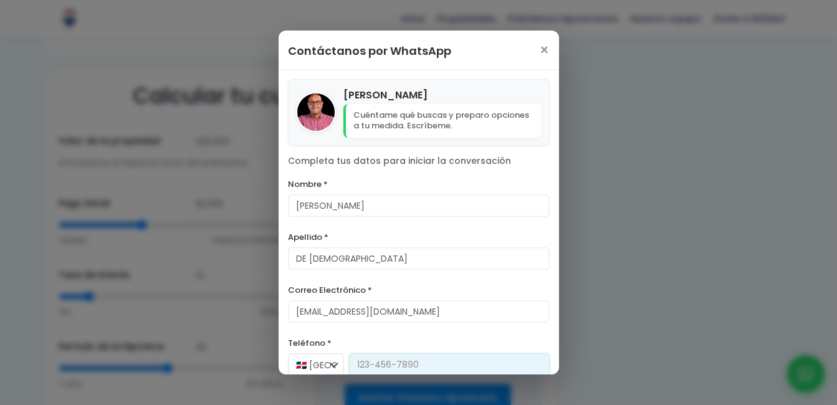
click at [398, 368] on input "Teléfono *" at bounding box center [449, 364] width 201 height 22
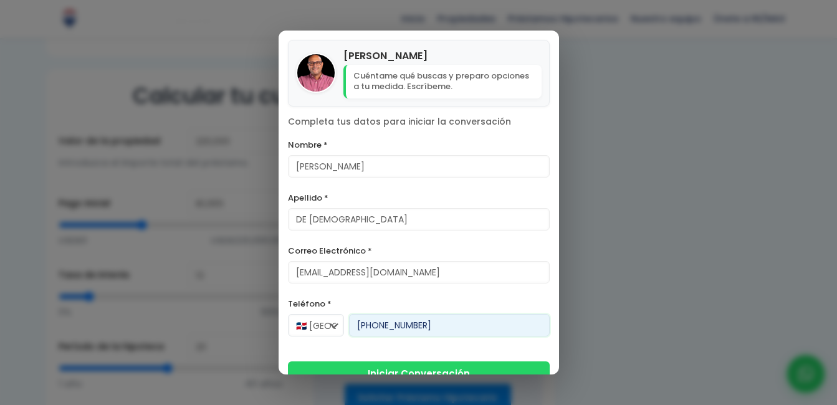
scroll to position [60, 0]
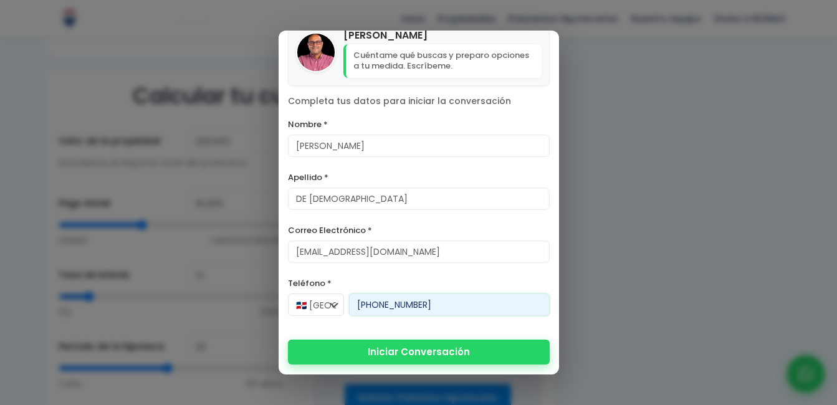
type input "[PHONE_NUMBER]"
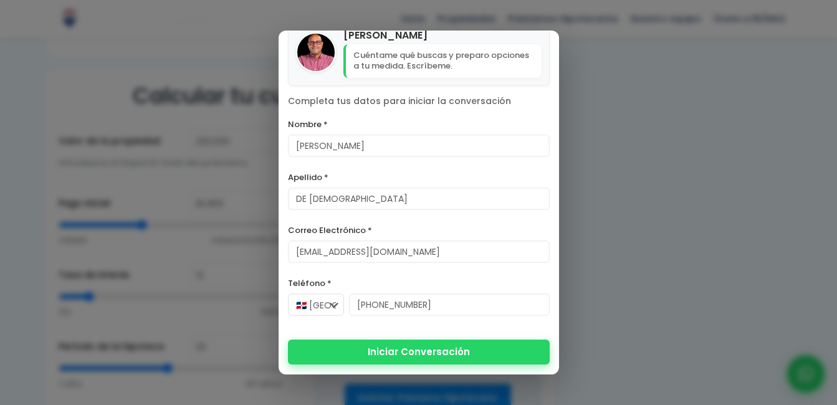
click at [455, 359] on button "Iniciar Conversación" at bounding box center [419, 352] width 262 height 25
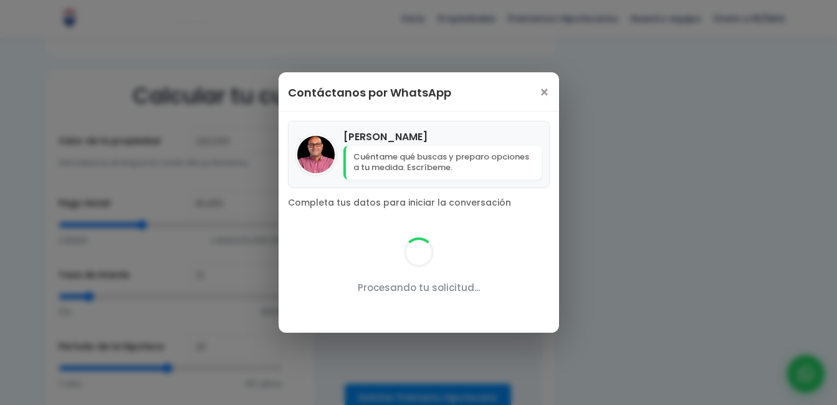
scroll to position [0, 0]
